Goal: Transaction & Acquisition: Purchase product/service

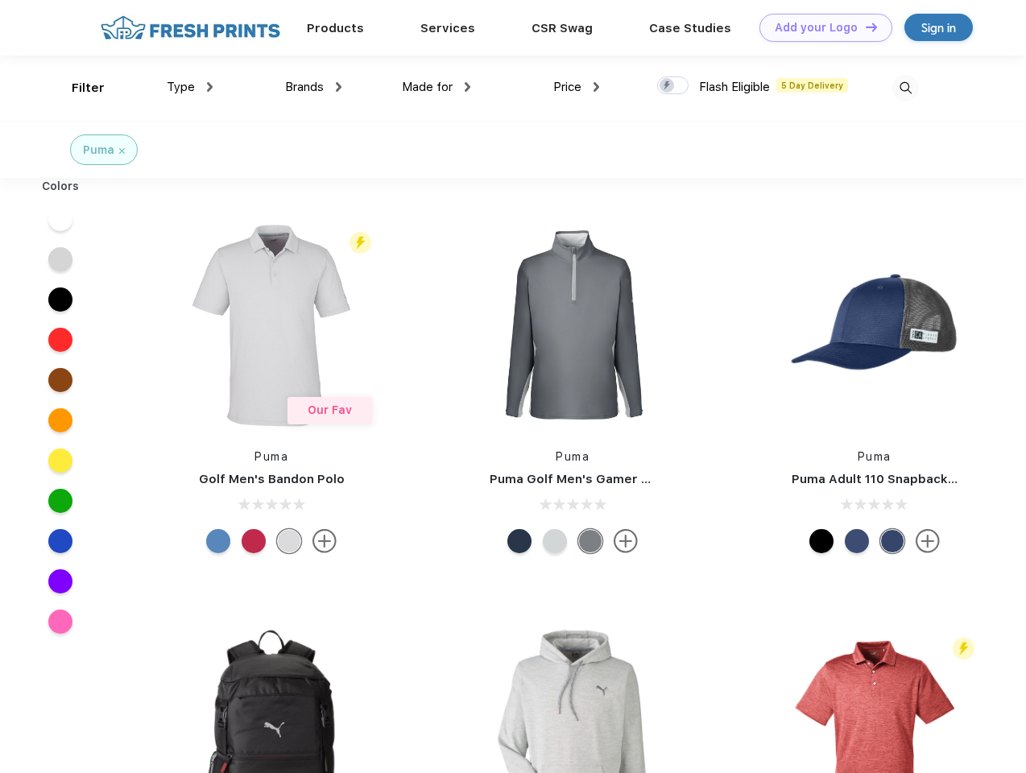
click at [820, 27] on link "Add your Logo Design Tool" at bounding box center [826, 28] width 133 height 28
click at [0, 0] on div "Design Tool" at bounding box center [0, 0] width 0 height 0
click at [864, 27] on link "Add your Logo Design Tool" at bounding box center [826, 28] width 133 height 28
click at [77, 88] on div "Filter" at bounding box center [88, 88] width 33 height 19
click at [190, 87] on span "Type" at bounding box center [181, 87] width 28 height 15
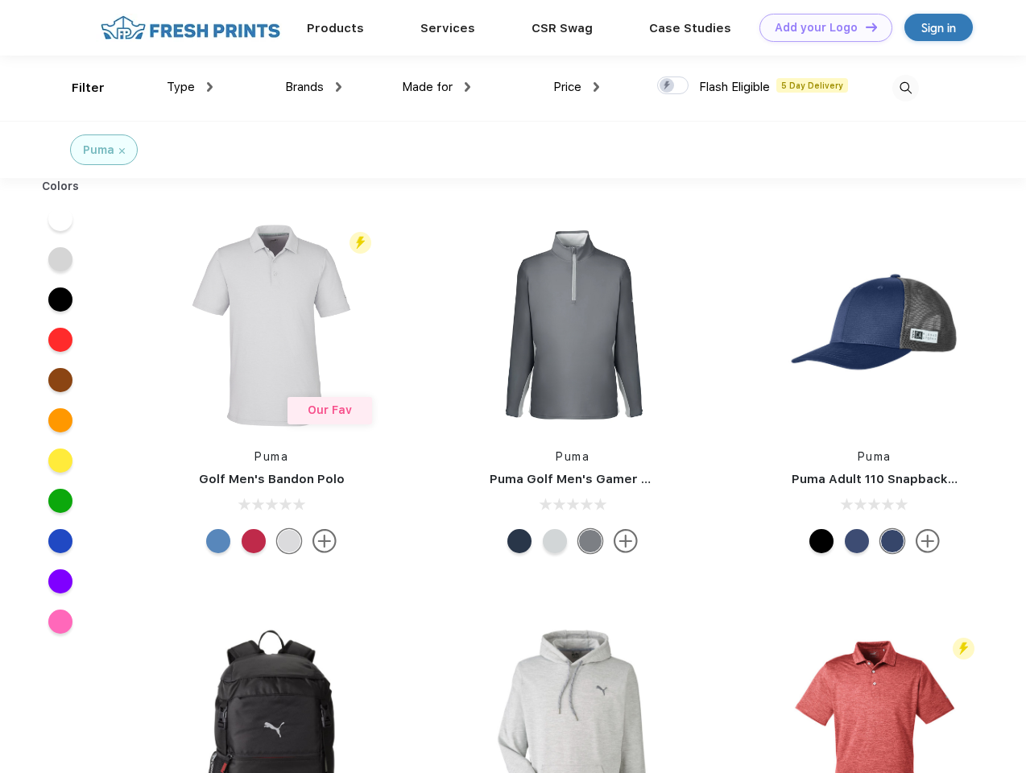
click at [313, 87] on span "Brands" at bounding box center [304, 87] width 39 height 15
click at [437, 87] on span "Made for" at bounding box center [427, 87] width 51 height 15
click at [577, 87] on span "Price" at bounding box center [567, 87] width 28 height 15
click at [673, 86] on div at bounding box center [672, 86] width 31 height 18
click at [668, 86] on input "checkbox" at bounding box center [662, 81] width 10 height 10
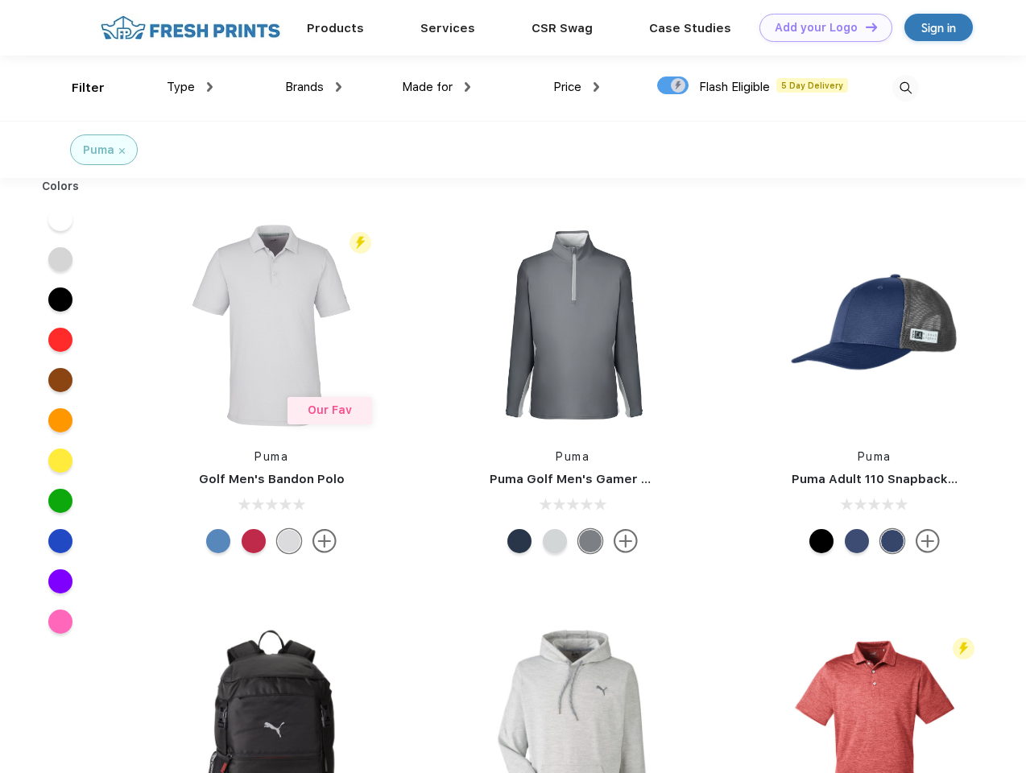
click at [905, 88] on img at bounding box center [906, 88] width 27 height 27
